Goal: Task Accomplishment & Management: Use online tool/utility

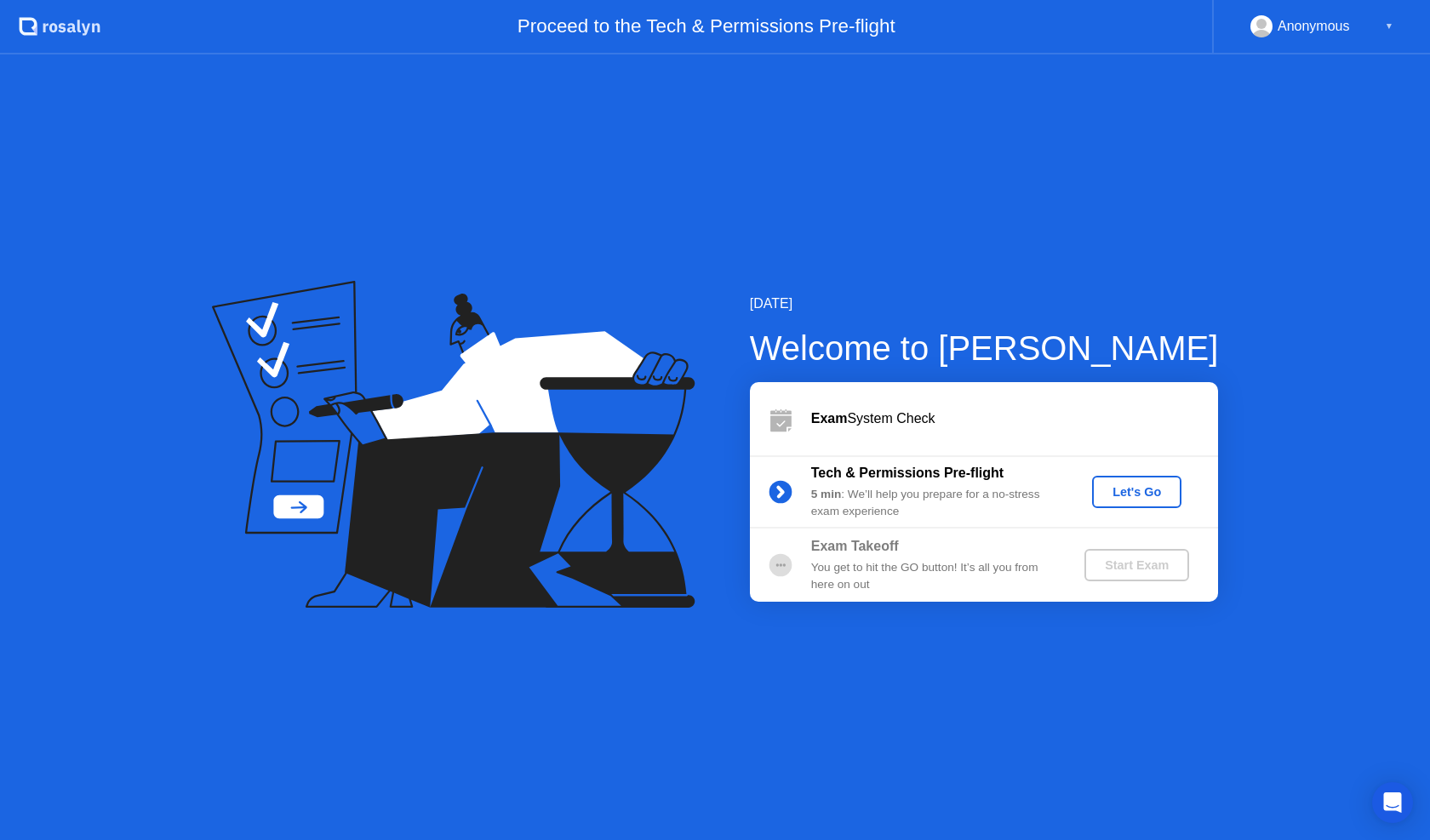
click at [1135, 499] on div "Let's Go" at bounding box center [1136, 492] width 75 height 14
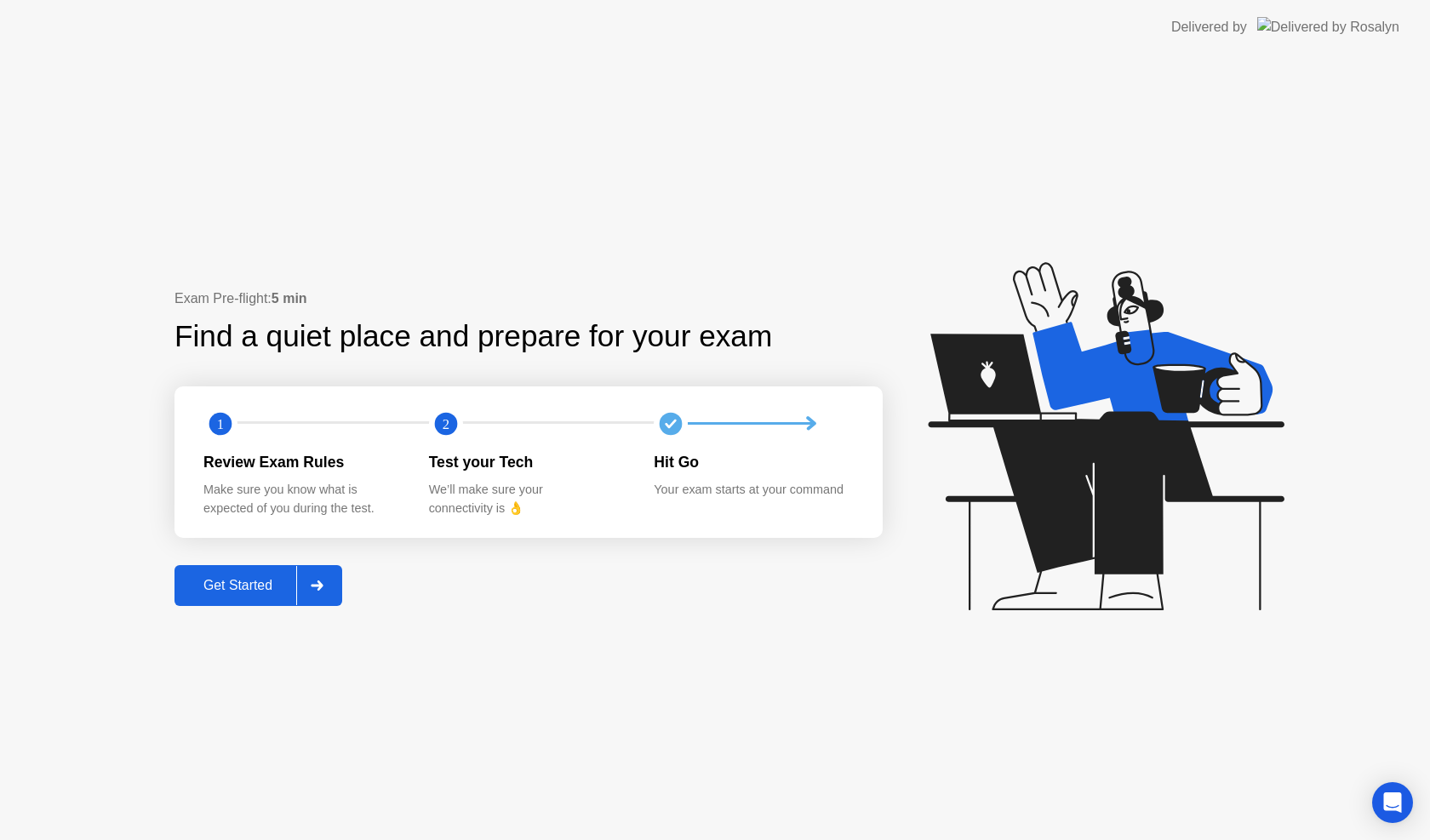
click at [255, 597] on button "Get Started" at bounding box center [258, 585] width 168 height 41
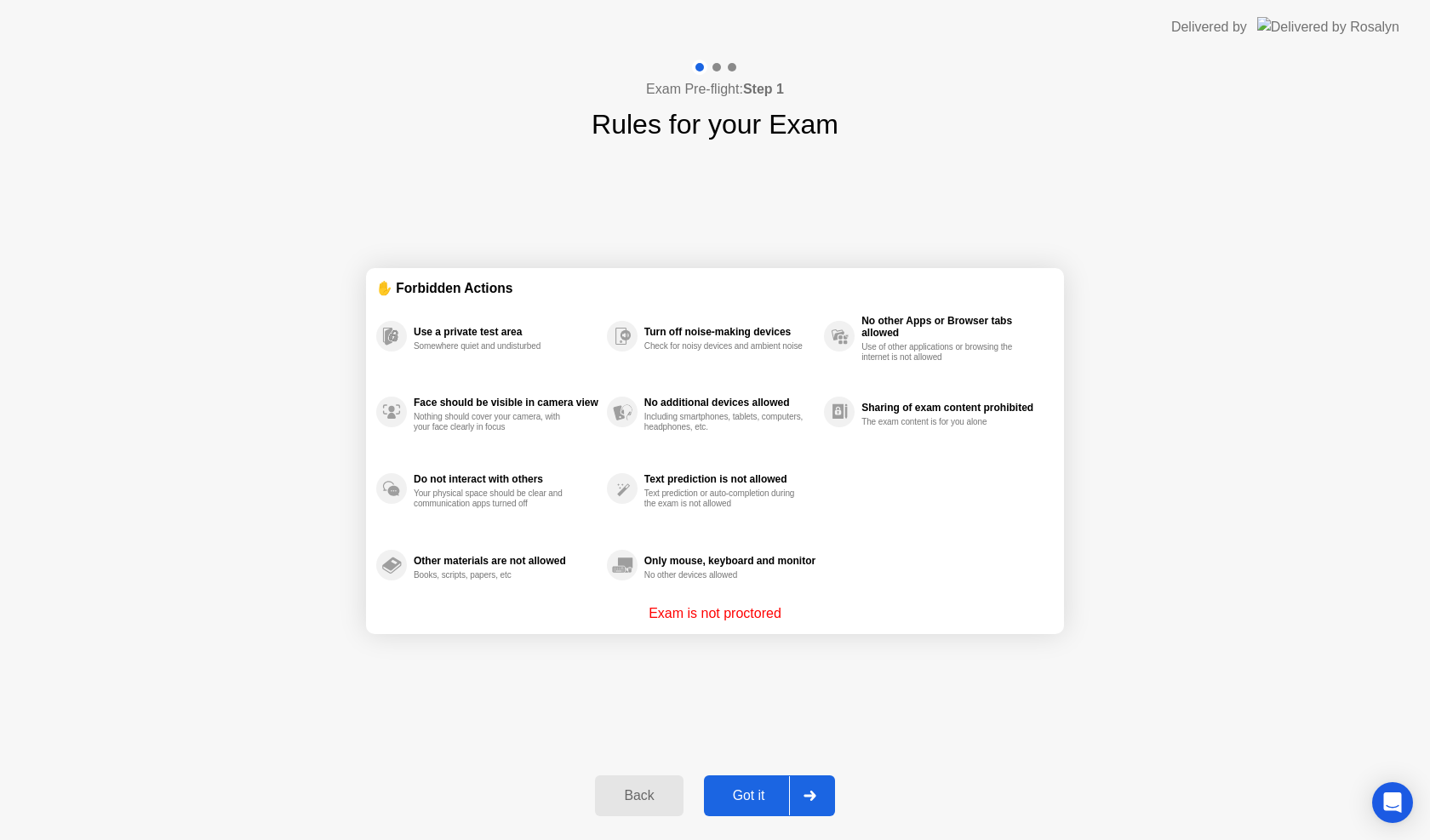
click at [747, 798] on div "Got it" at bounding box center [749, 795] width 80 height 15
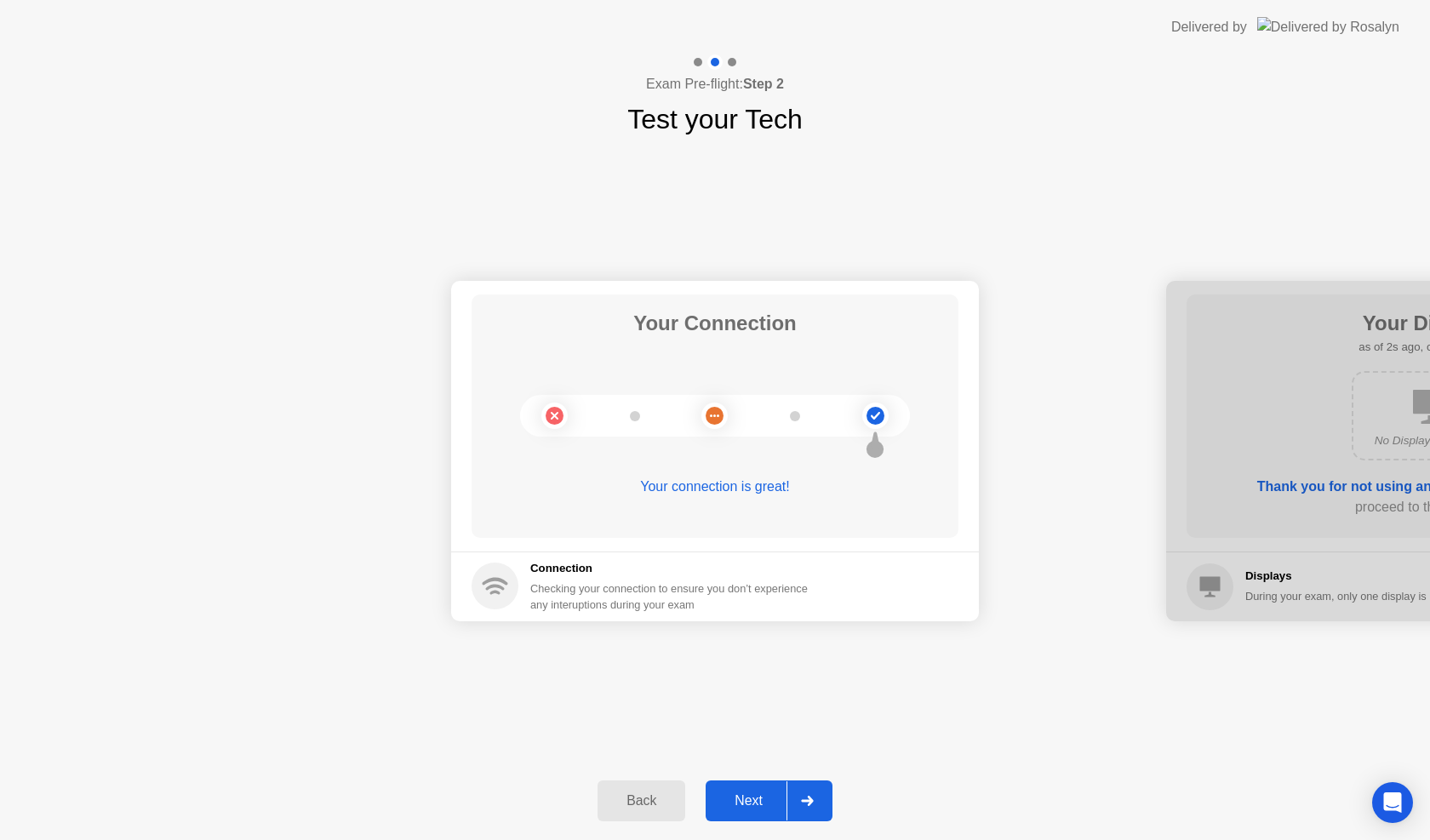
click at [748, 808] on div "Next" at bounding box center [748, 800] width 75 height 15
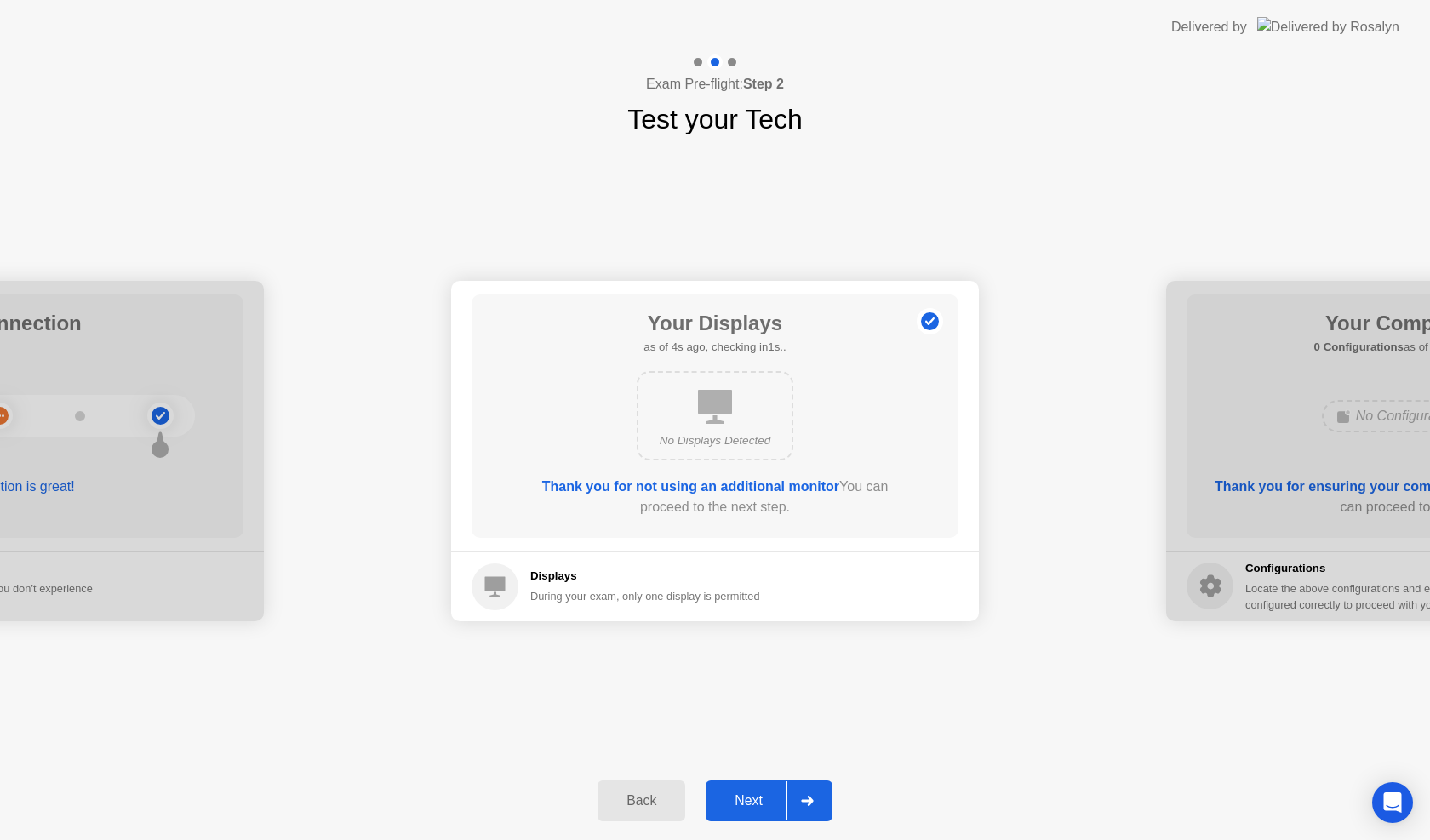
click at [748, 808] on div "Next" at bounding box center [748, 800] width 75 height 15
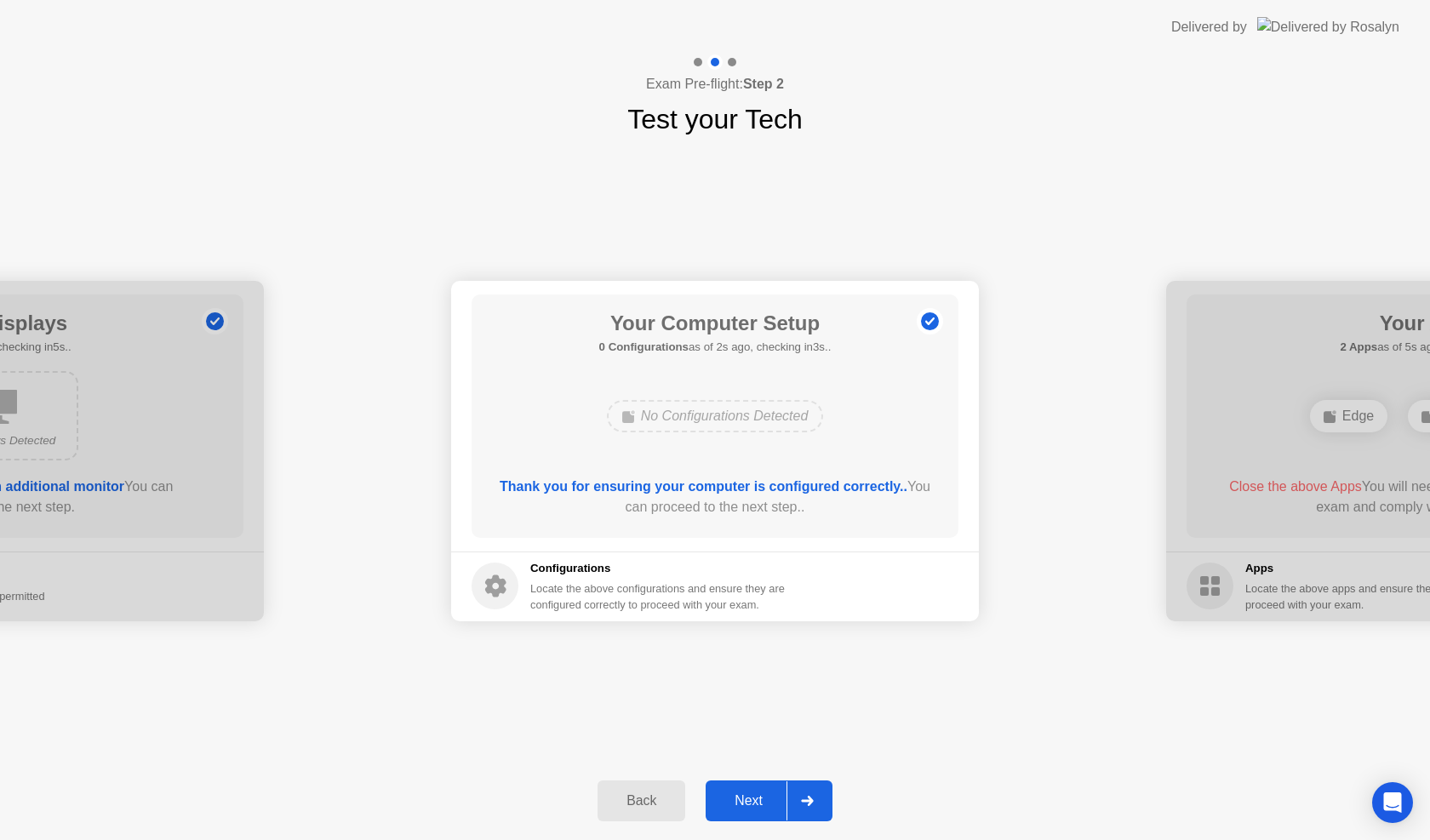
click at [748, 808] on div "Next" at bounding box center [748, 800] width 75 height 15
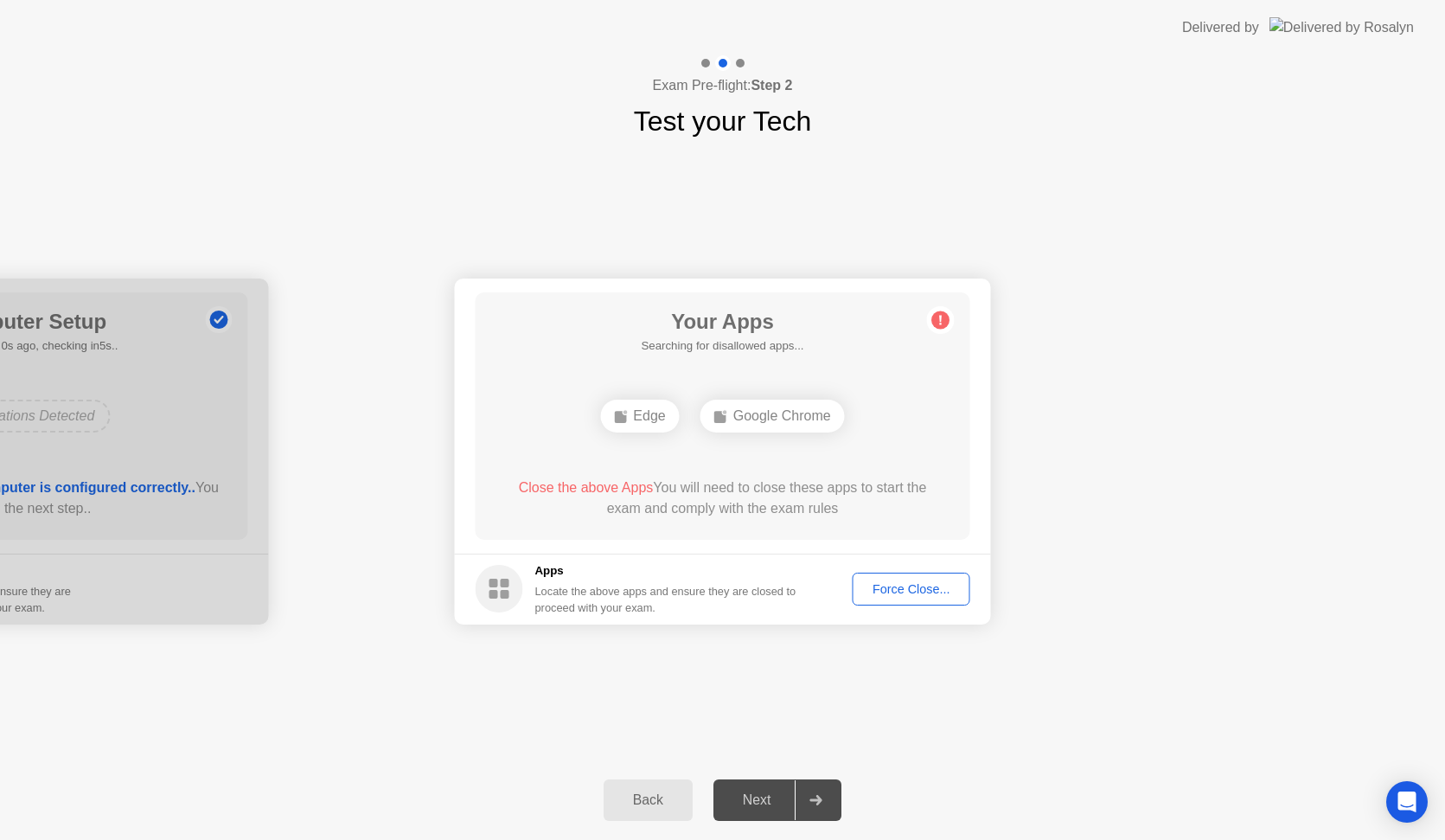
click at [882, 593] on div "Force Close..." at bounding box center [911, 588] width 105 height 14
click at [889, 583] on div "Force Close..." at bounding box center [911, 588] width 105 height 14
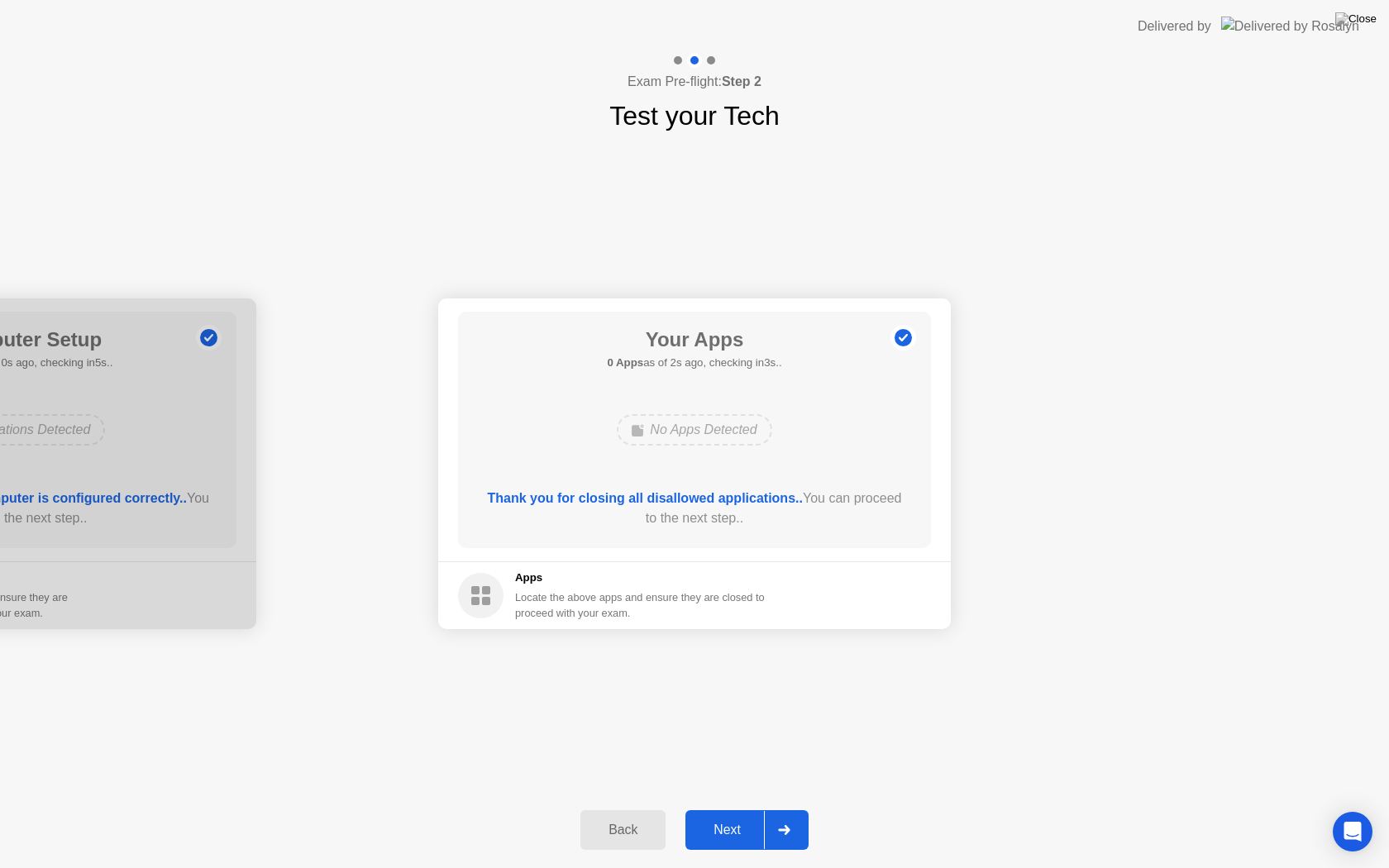
click at [741, 815] on div "Next" at bounding box center [726, 829] width 73 height 15
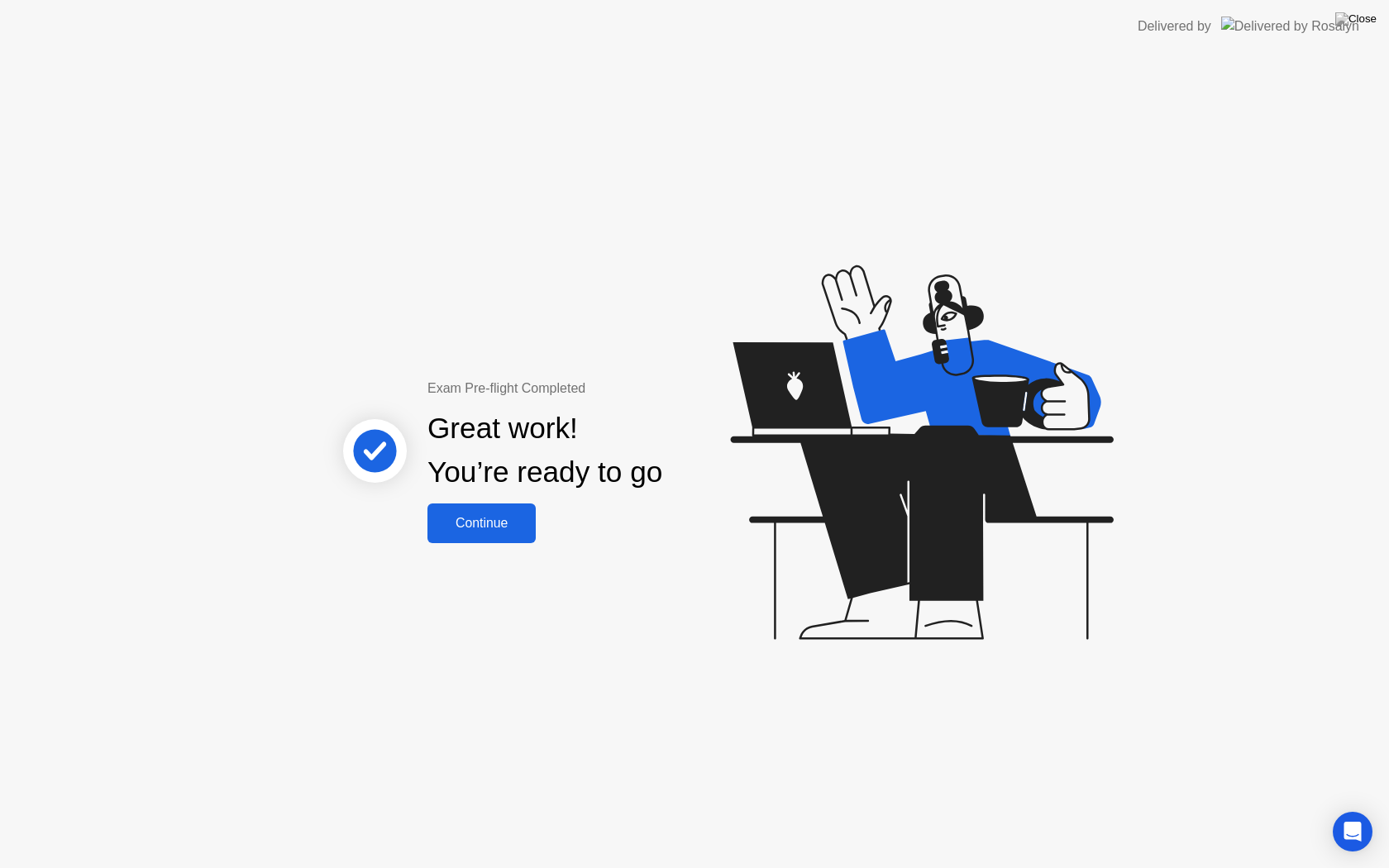
click at [484, 534] on button "Continue" at bounding box center [481, 523] width 108 height 40
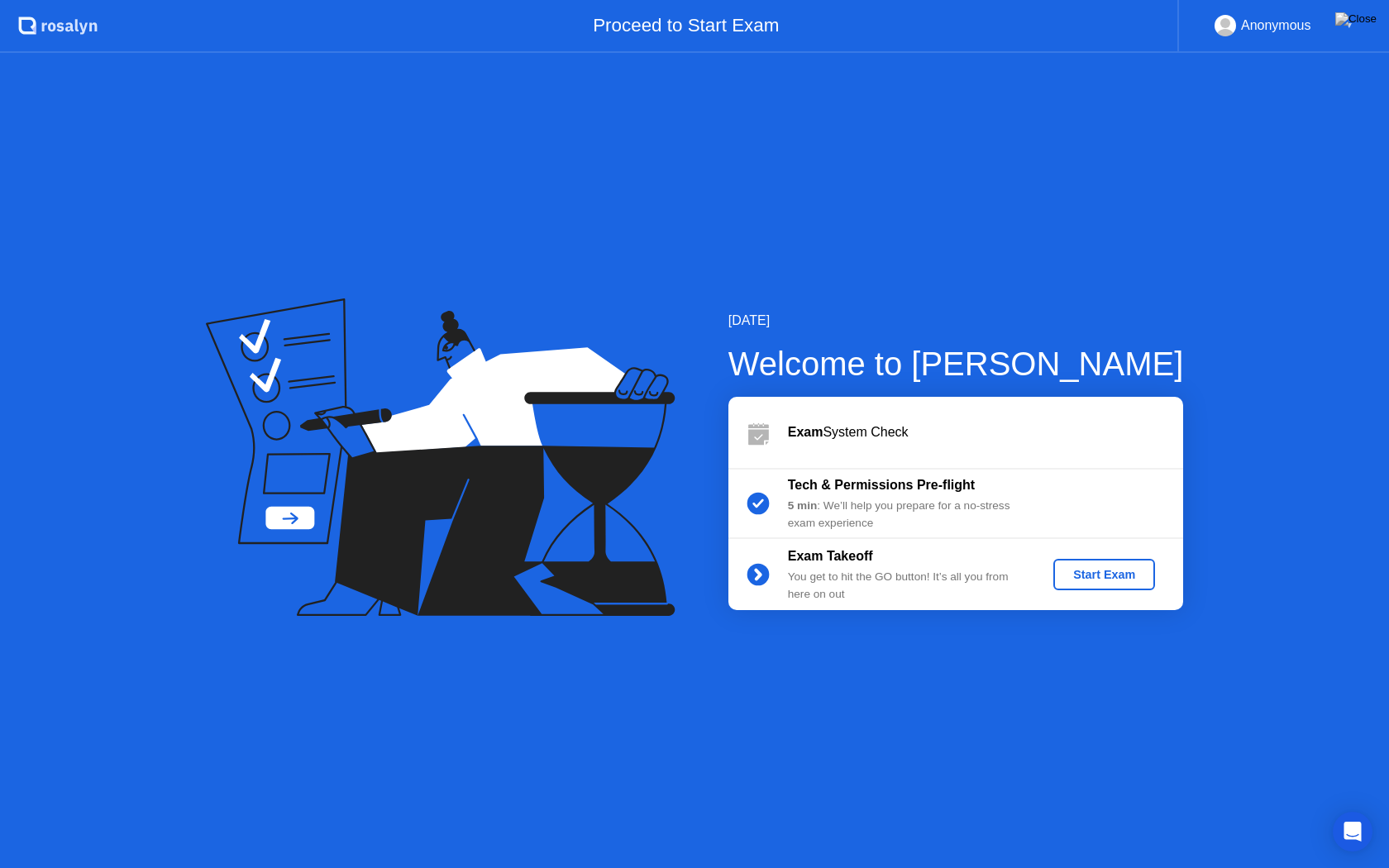
click at [1086, 580] on div "Start Exam" at bounding box center [1103, 574] width 88 height 13
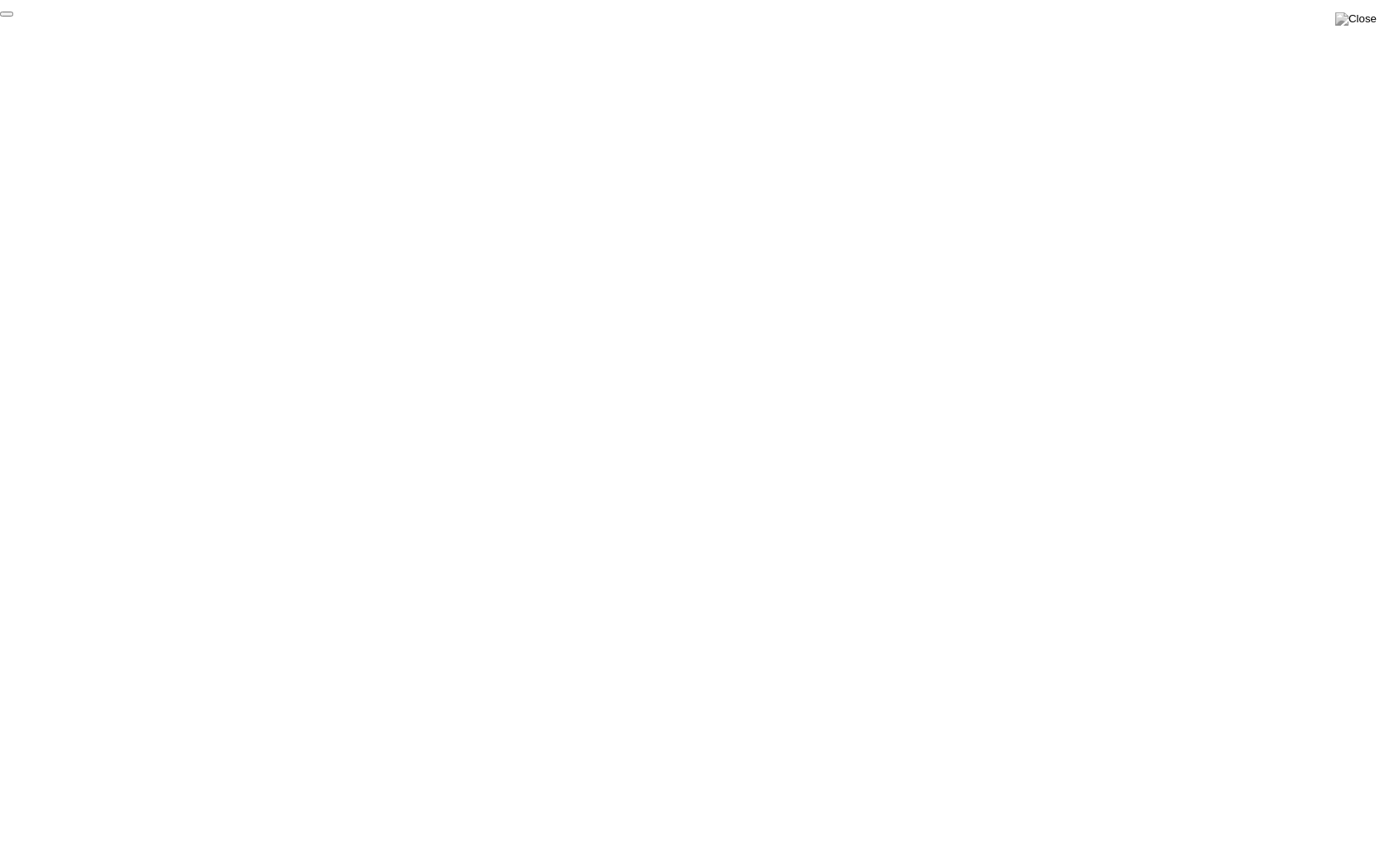
click div "End Proctoring Session"
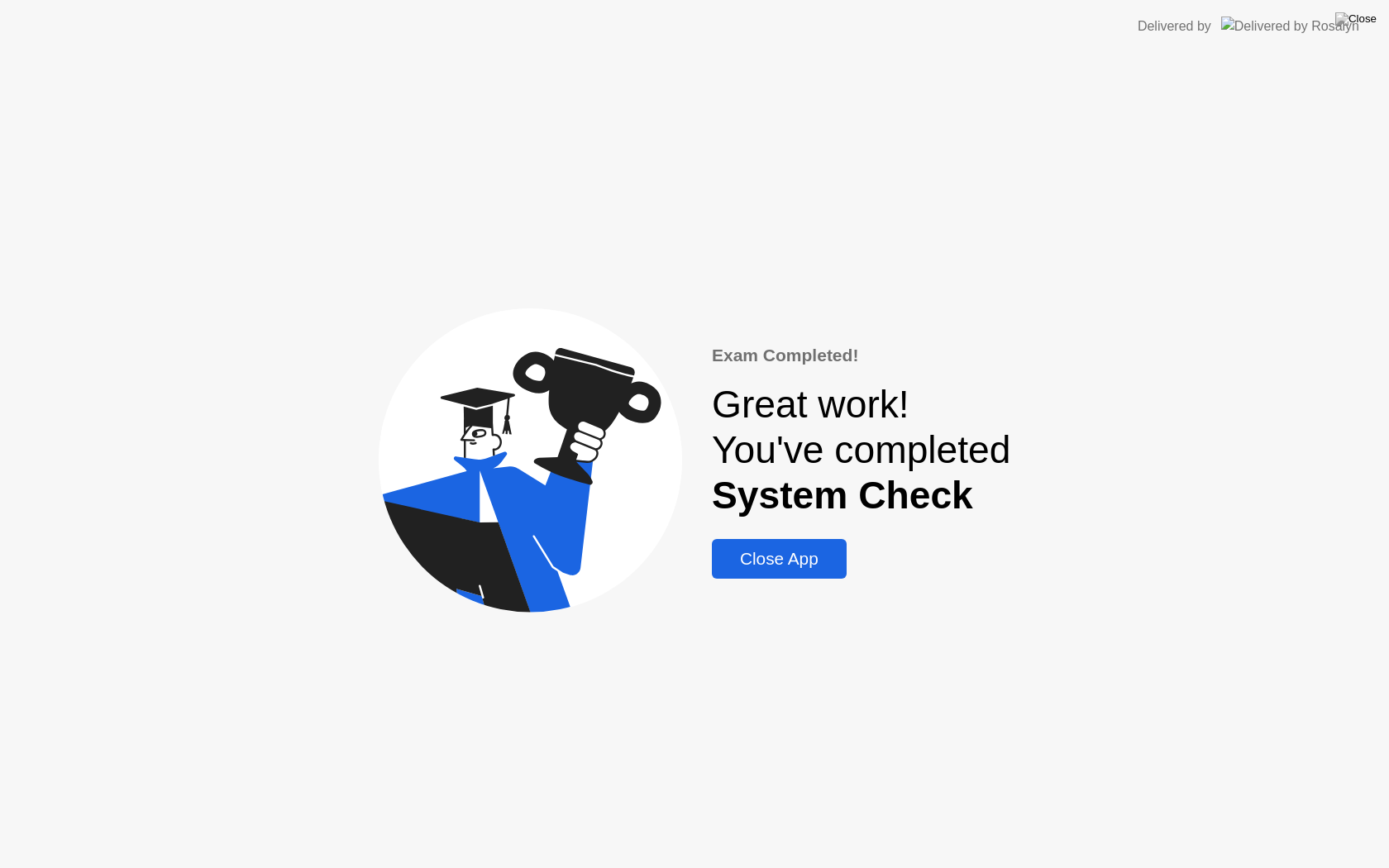
click at [773, 560] on div "Close App" at bounding box center [779, 559] width 125 height 20
